Goal: Information Seeking & Learning: Learn about a topic

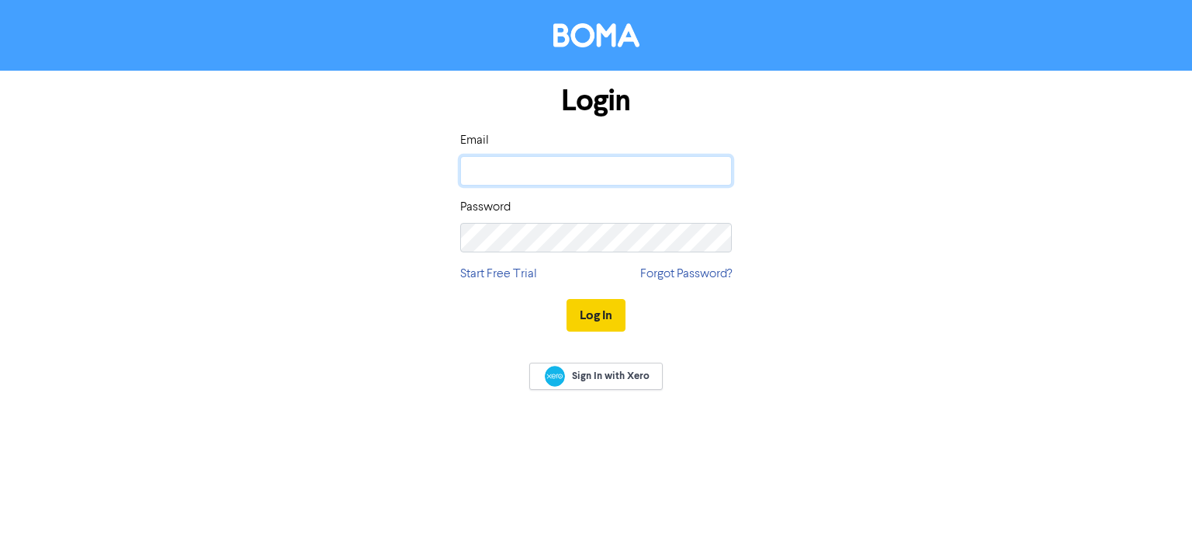
type input "[PERSON_NAME][EMAIL_ADDRESS][DOMAIN_NAME]"
click at [581, 312] on button "Log In" at bounding box center [596, 315] width 59 height 33
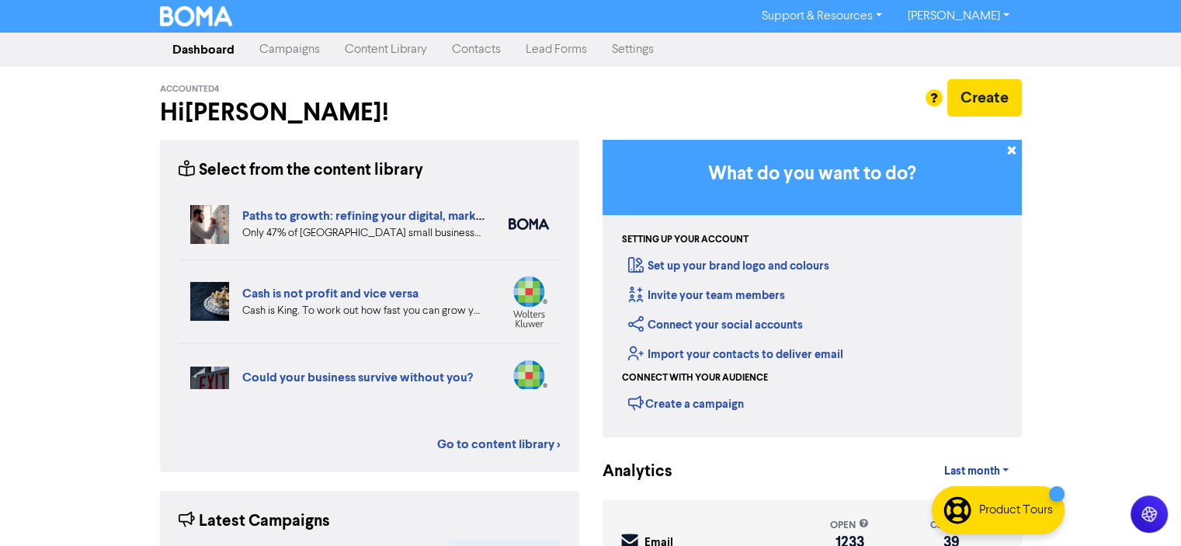
click at [283, 48] on link "Campaigns" at bounding box center [289, 49] width 85 height 31
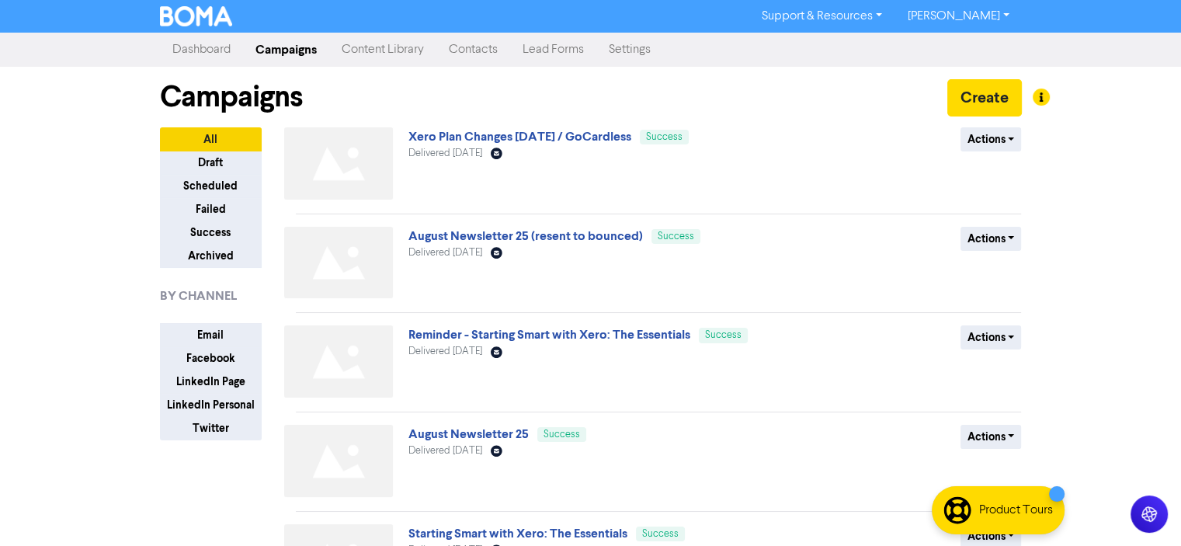
click at [359, 48] on link "Content Library" at bounding box center [382, 49] width 107 height 31
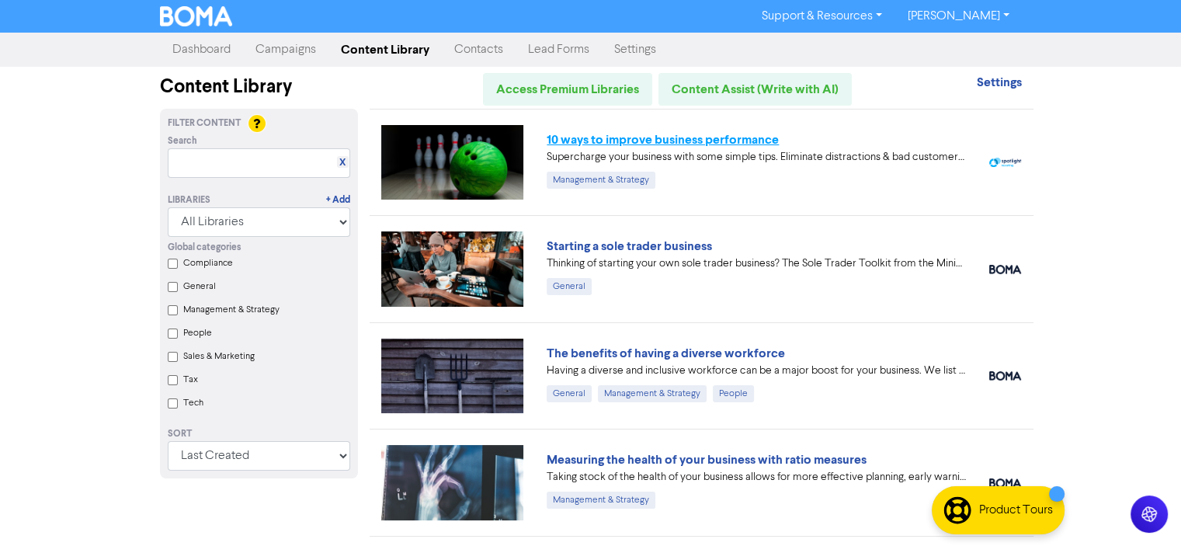
click at [645, 139] on link "10 ways to improve business performance" at bounding box center [662, 140] width 232 height 16
click at [649, 244] on link "Starting a sole trader business" at bounding box center [628, 246] width 165 height 16
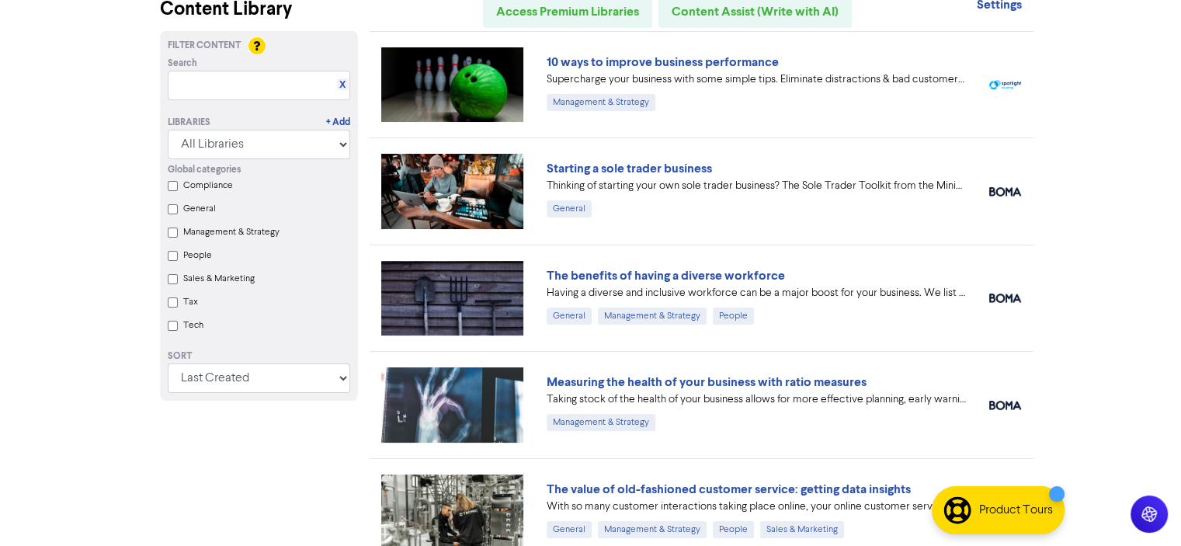
scroll to position [233, 0]
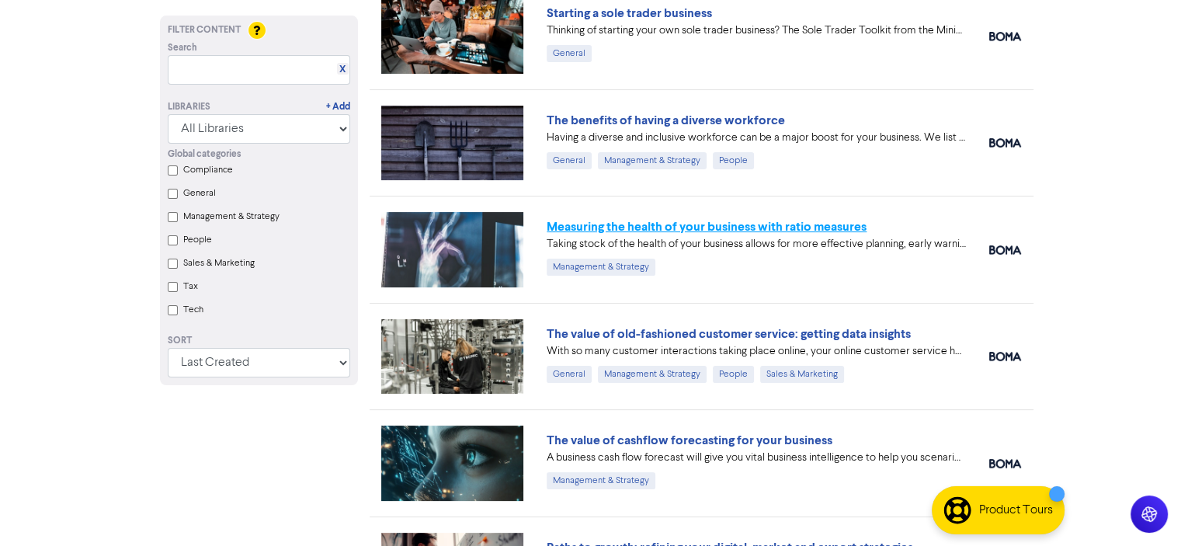
click at [647, 223] on link "Measuring the health of your business with ratio measures" at bounding box center [706, 227] width 320 height 16
